Goal: Use online tool/utility: Utilize a website feature to perform a specific function

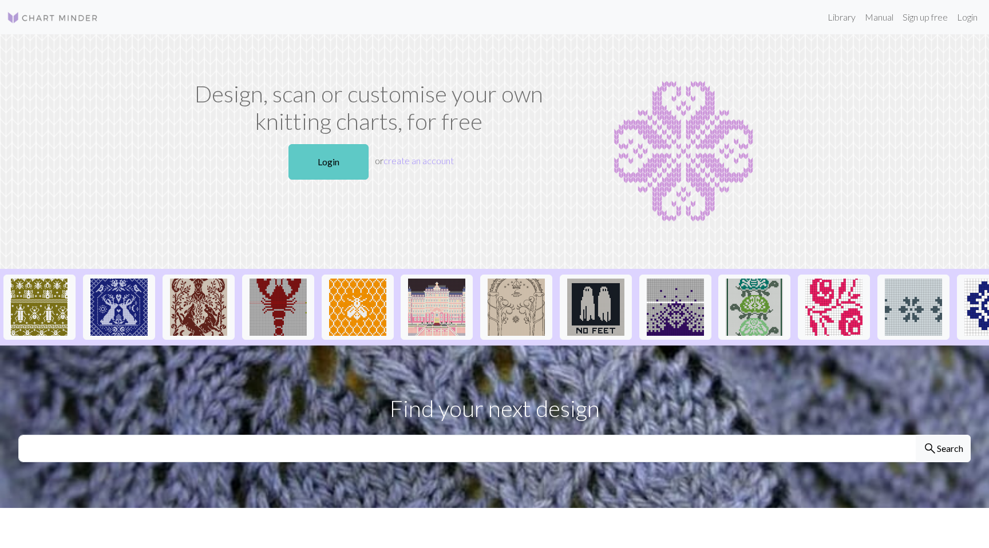
click at [327, 167] on link "Login" at bounding box center [328, 161] width 80 height 35
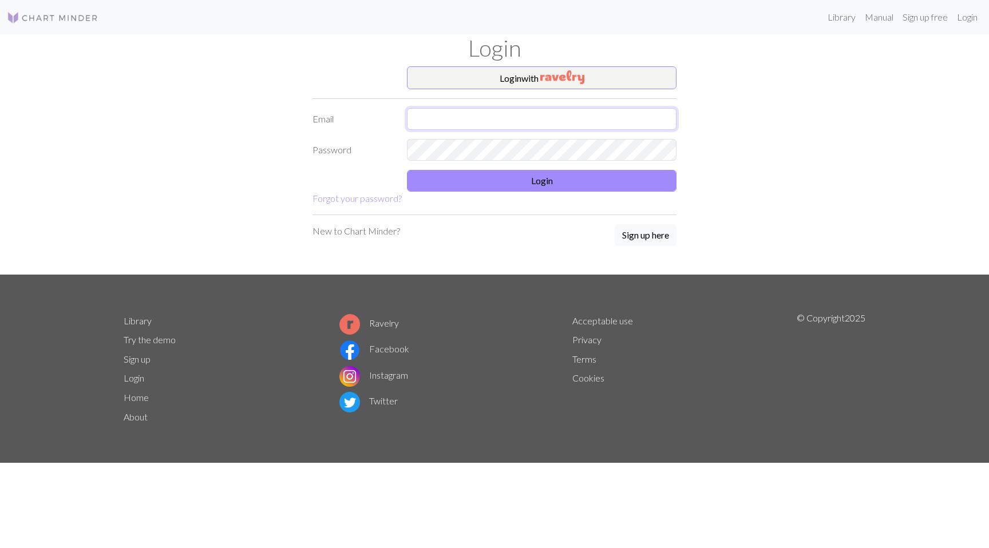
click at [438, 115] on input "text" at bounding box center [542, 119] width 270 height 22
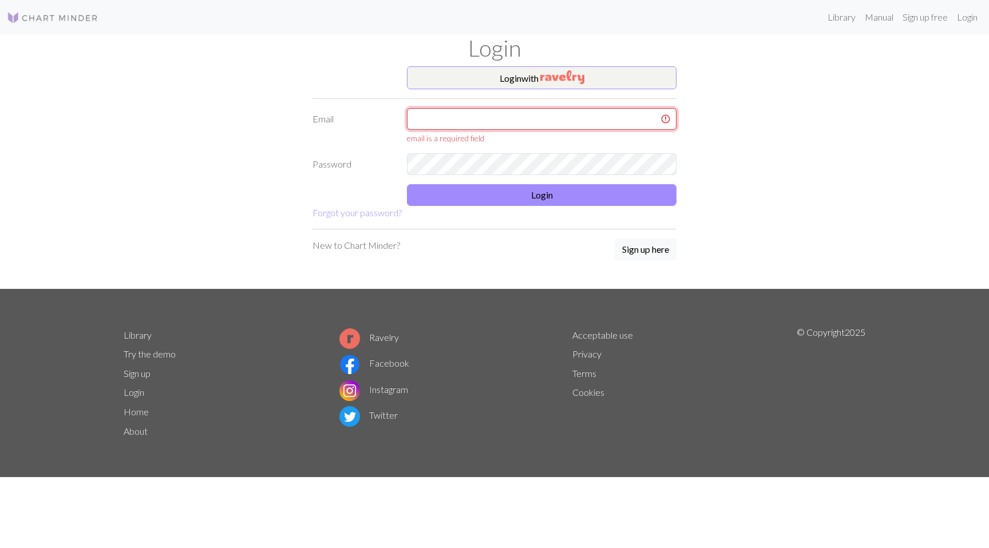
type input "[EMAIL_ADDRESS][DOMAIN_NAME]"
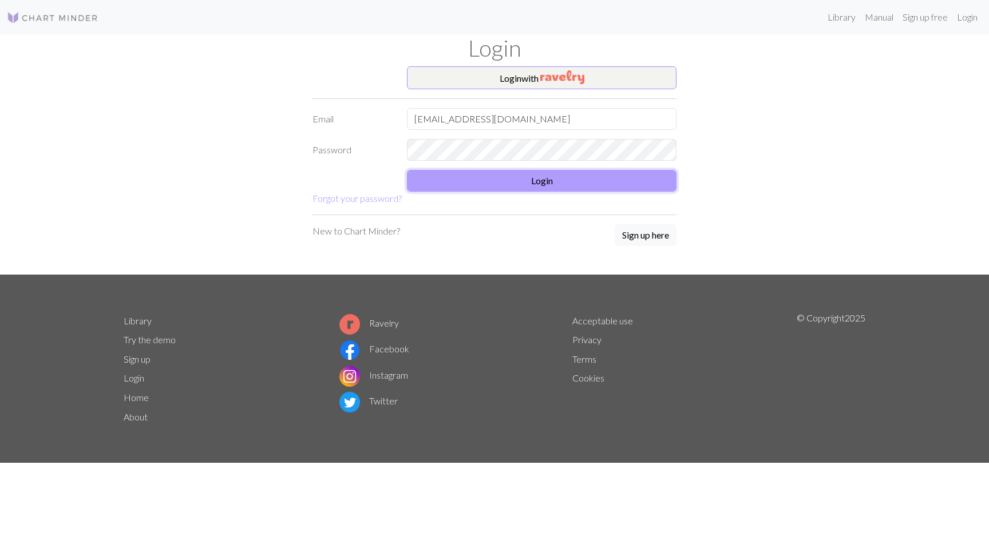
click at [506, 179] on button "Login" at bounding box center [542, 181] width 270 height 22
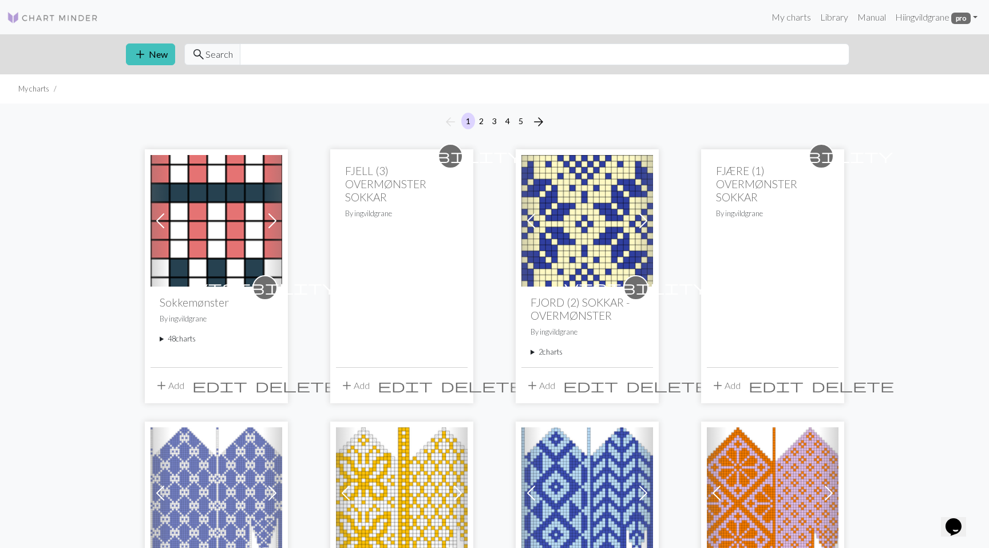
click at [178, 342] on summary "48 charts" at bounding box center [216, 339] width 113 height 11
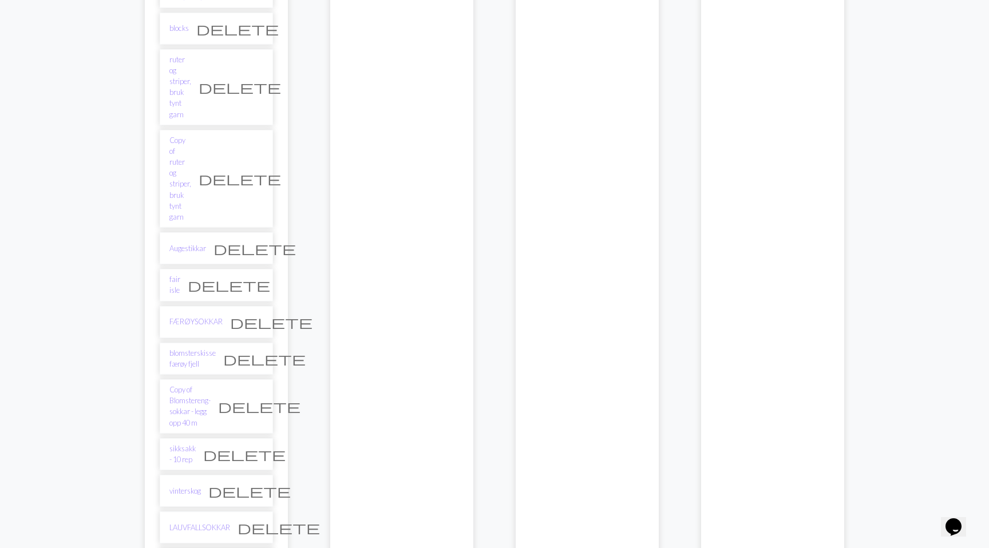
scroll to position [1567, 0]
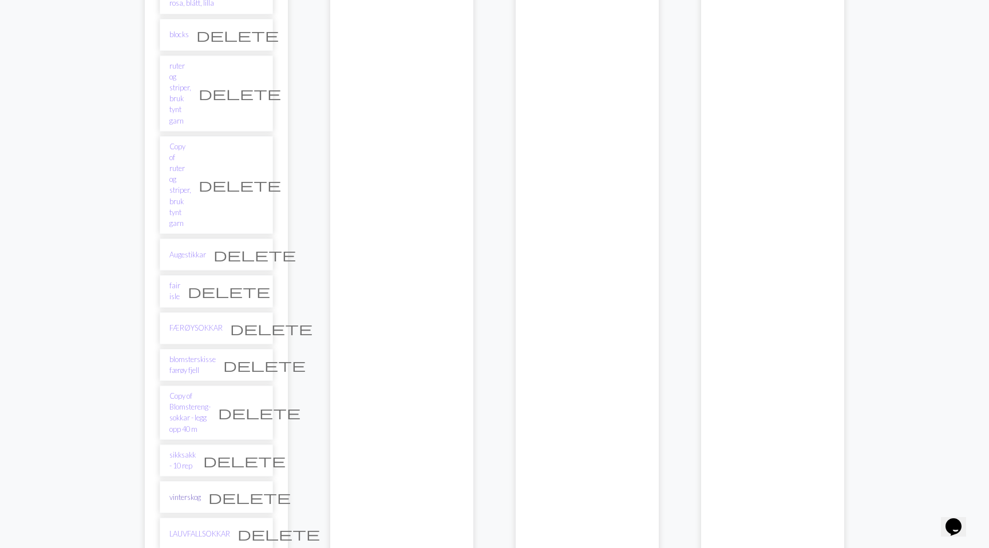
click at [191, 492] on link "vinterskog" at bounding box center [184, 497] width 31 height 11
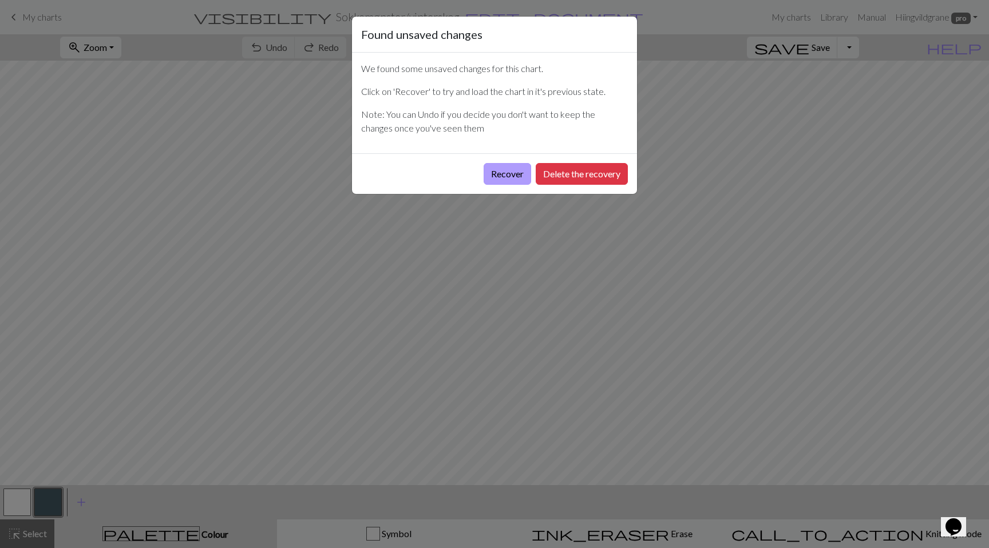
click at [527, 177] on button "Recover" at bounding box center [507, 174] width 47 height 22
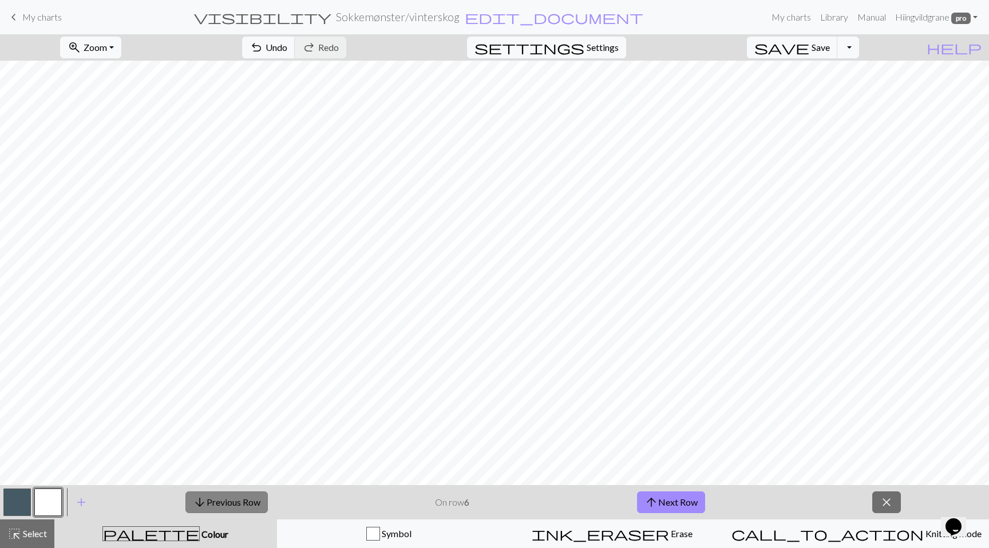
click at [252, 493] on button "arrow_downward Previous Row" at bounding box center [226, 503] width 82 height 22
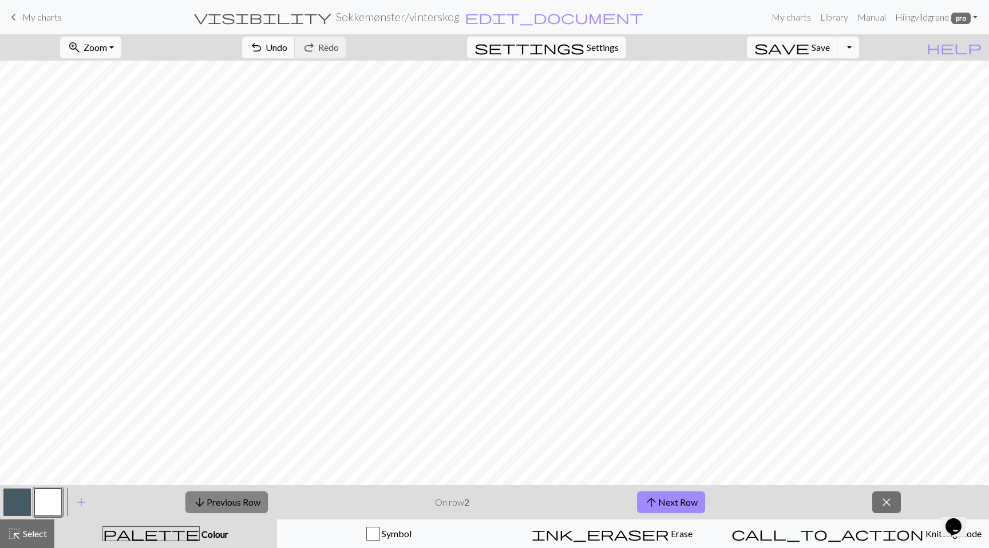
click at [252, 493] on button "arrow_downward Previous Row" at bounding box center [226, 503] width 82 height 22
click at [670, 503] on button "arrow_upward Next Row" at bounding box center [671, 503] width 68 height 22
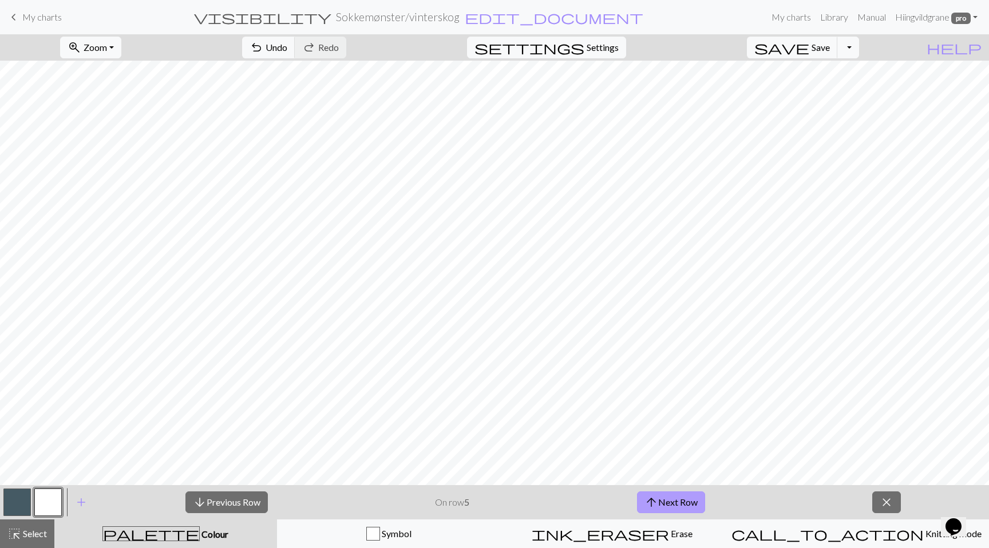
click at [671, 504] on button "arrow_upward Next Row" at bounding box center [671, 503] width 68 height 22
click at [220, 501] on button "arrow_downward Previous Row" at bounding box center [226, 503] width 82 height 22
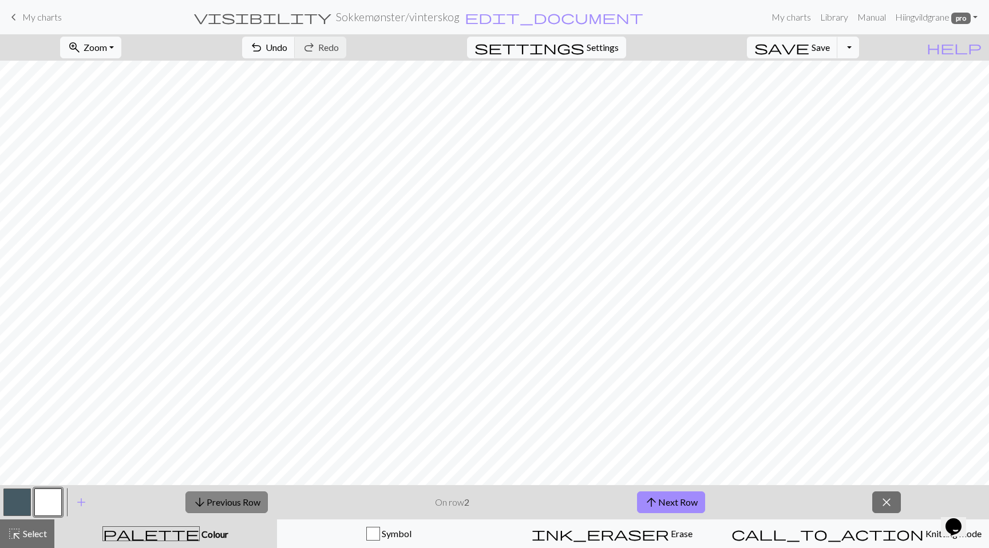
click at [220, 501] on button "arrow_downward Previous Row" at bounding box center [226, 503] width 82 height 22
click at [663, 506] on button "arrow_upward Next Row" at bounding box center [671, 503] width 68 height 22
click at [662, 505] on button "arrow_upward Next Row" at bounding box center [671, 503] width 68 height 22
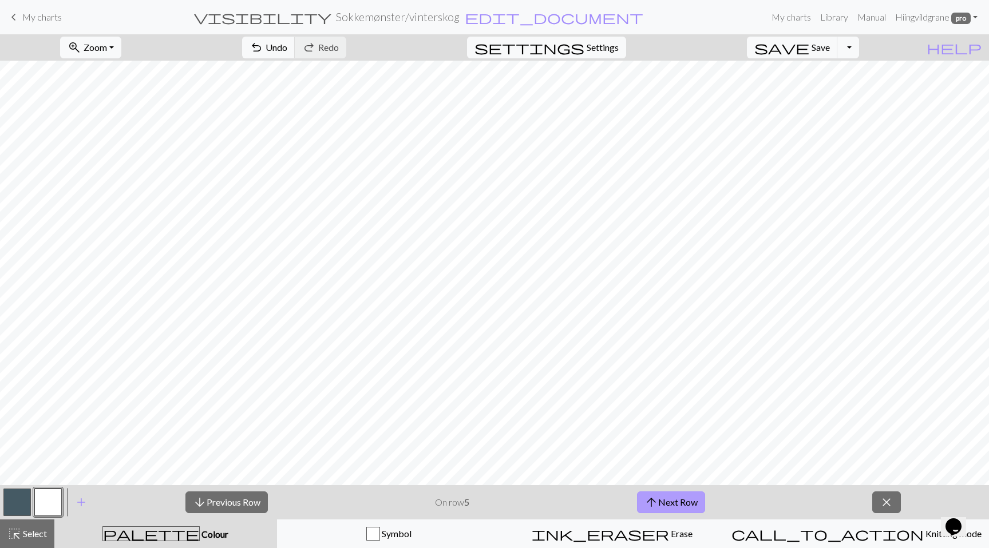
click at [662, 505] on button "arrow_upward Next Row" at bounding box center [671, 503] width 68 height 22
click at [245, 503] on button "arrow_downward Previous Row" at bounding box center [226, 503] width 82 height 22
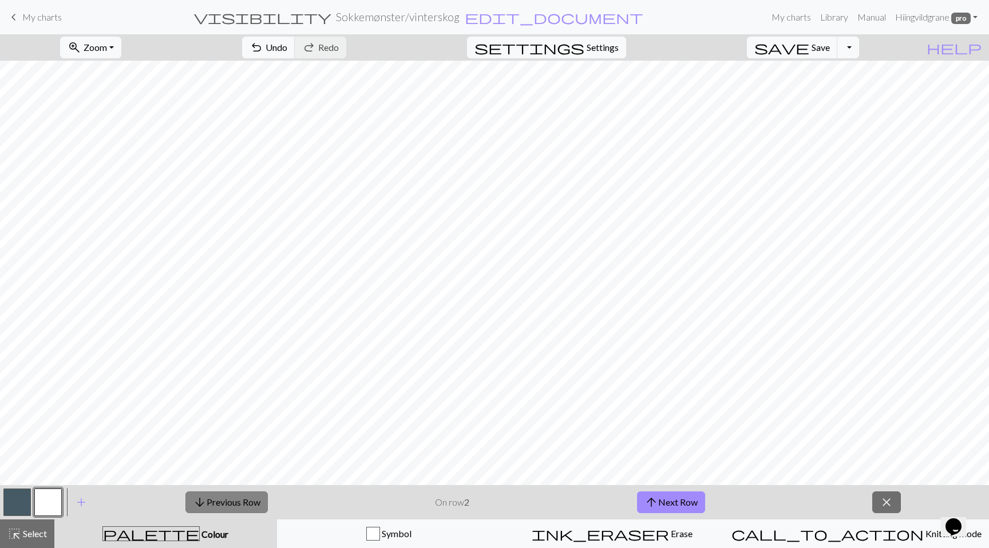
click at [245, 501] on button "arrow_downward Previous Row" at bounding box center [226, 503] width 82 height 22
click at [696, 501] on button "arrow_upward Next Row" at bounding box center [671, 503] width 68 height 22
click at [695, 501] on button "arrow_upward Next Row" at bounding box center [671, 503] width 68 height 22
click at [693, 499] on button "arrow_upward Next Row" at bounding box center [671, 503] width 68 height 22
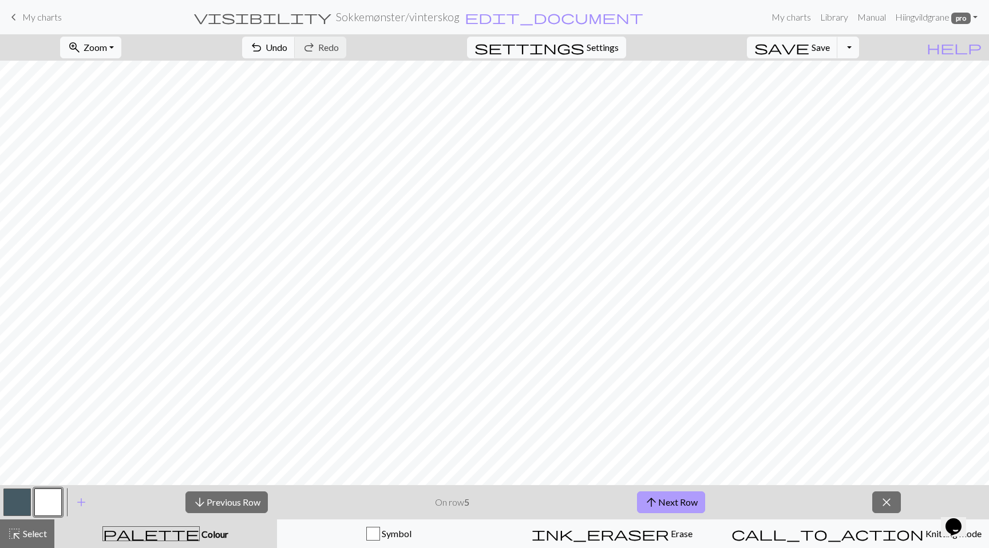
click at [701, 499] on button "arrow_upward Next Row" at bounding box center [671, 503] width 68 height 22
click at [251, 499] on button "arrow_downward Previous Row" at bounding box center [226, 503] width 82 height 22
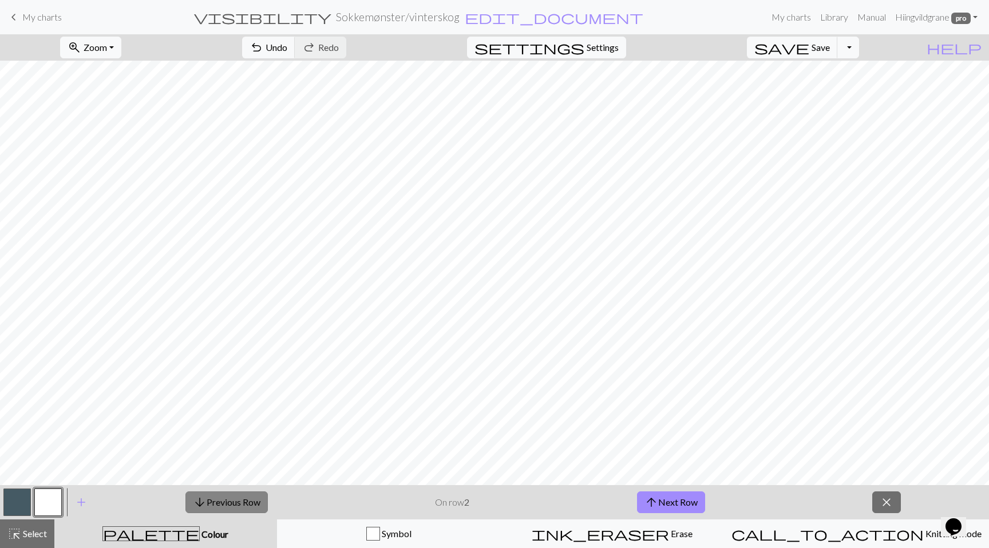
click at [251, 499] on button "arrow_downward Previous Row" at bounding box center [226, 503] width 82 height 22
click at [694, 498] on button "arrow_upward Next Row" at bounding box center [671, 503] width 68 height 22
click at [683, 493] on button "arrow_upward Next Row" at bounding box center [671, 503] width 68 height 22
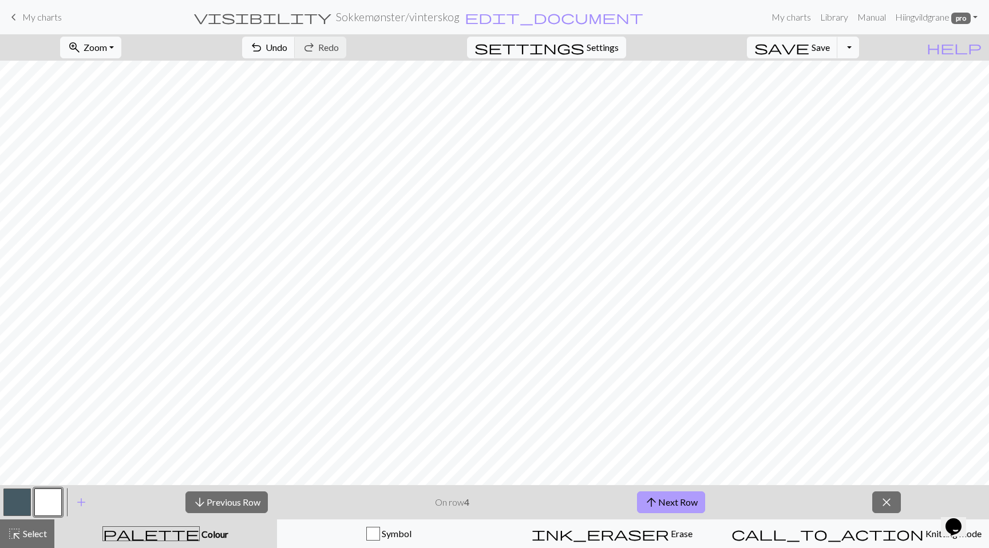
click at [684, 493] on button "arrow_upward Next Row" at bounding box center [671, 503] width 68 height 22
